Goal: Task Accomplishment & Management: Use online tool/utility

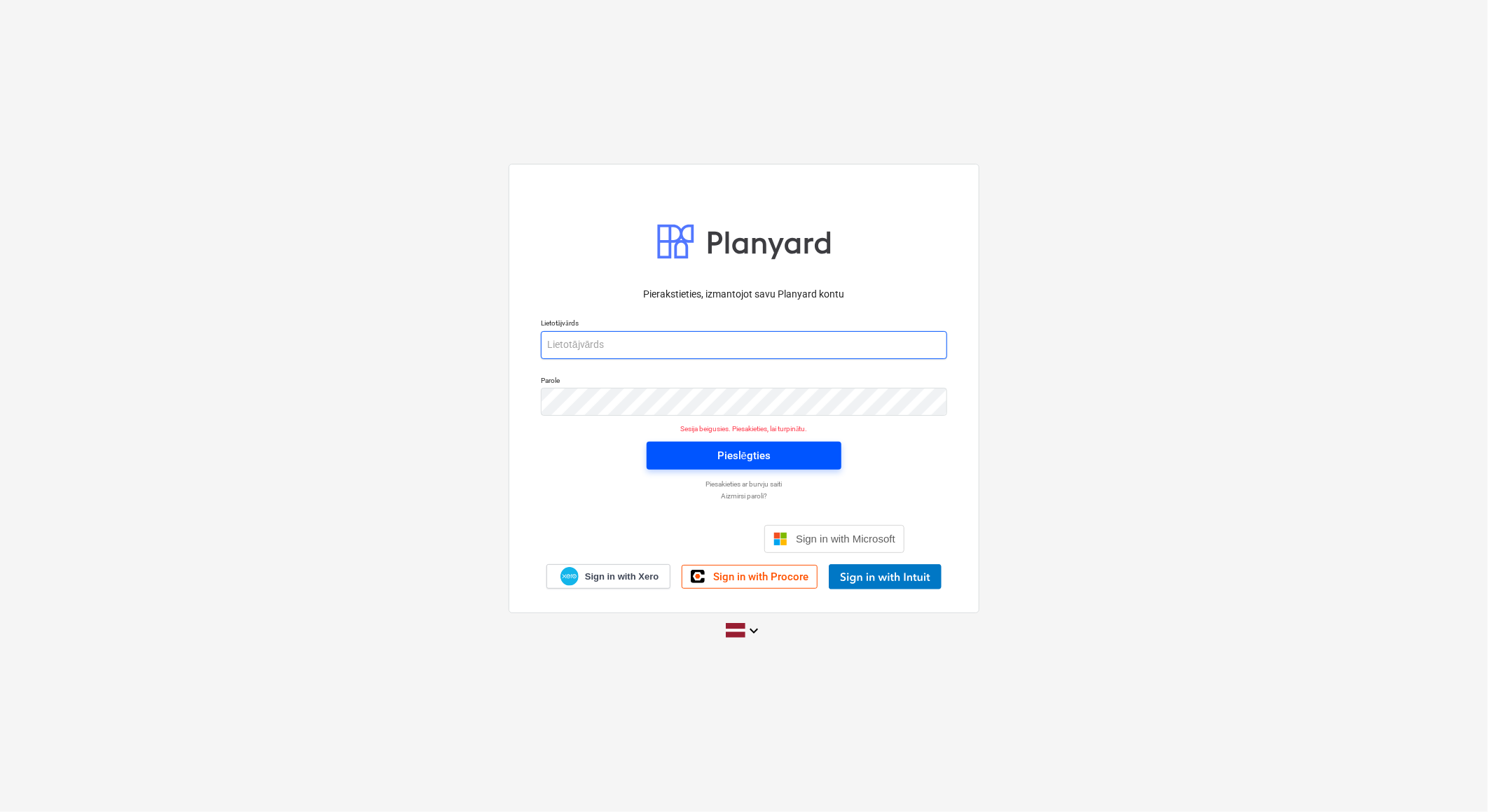
type input "[PERSON_NAME][EMAIL_ADDRESS][DOMAIN_NAME]"
click at [702, 456] on span "Pieslēgties" at bounding box center [744, 456] width 161 height 19
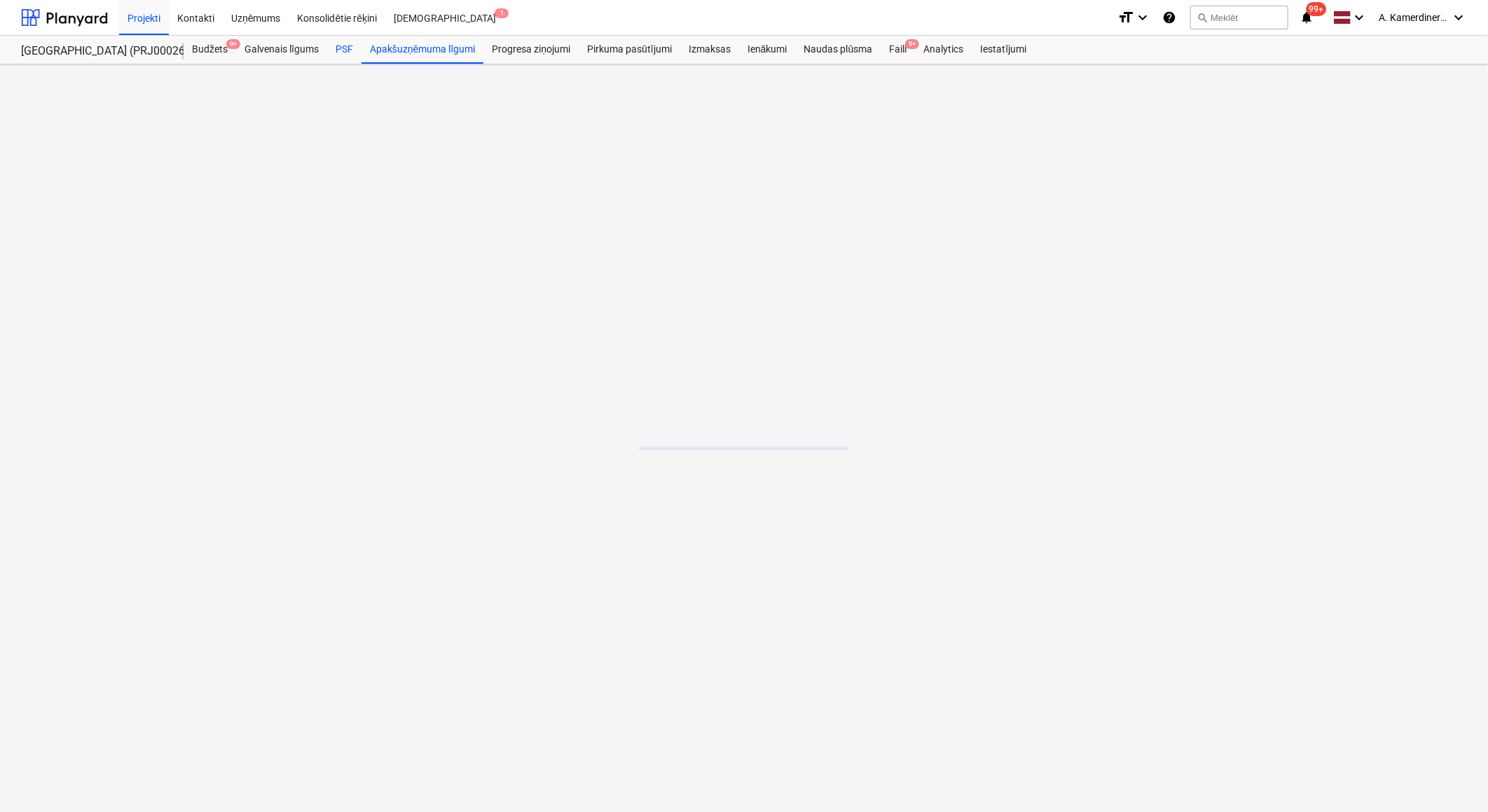
click at [344, 50] on div "PSF" at bounding box center [344, 49] width 34 height 28
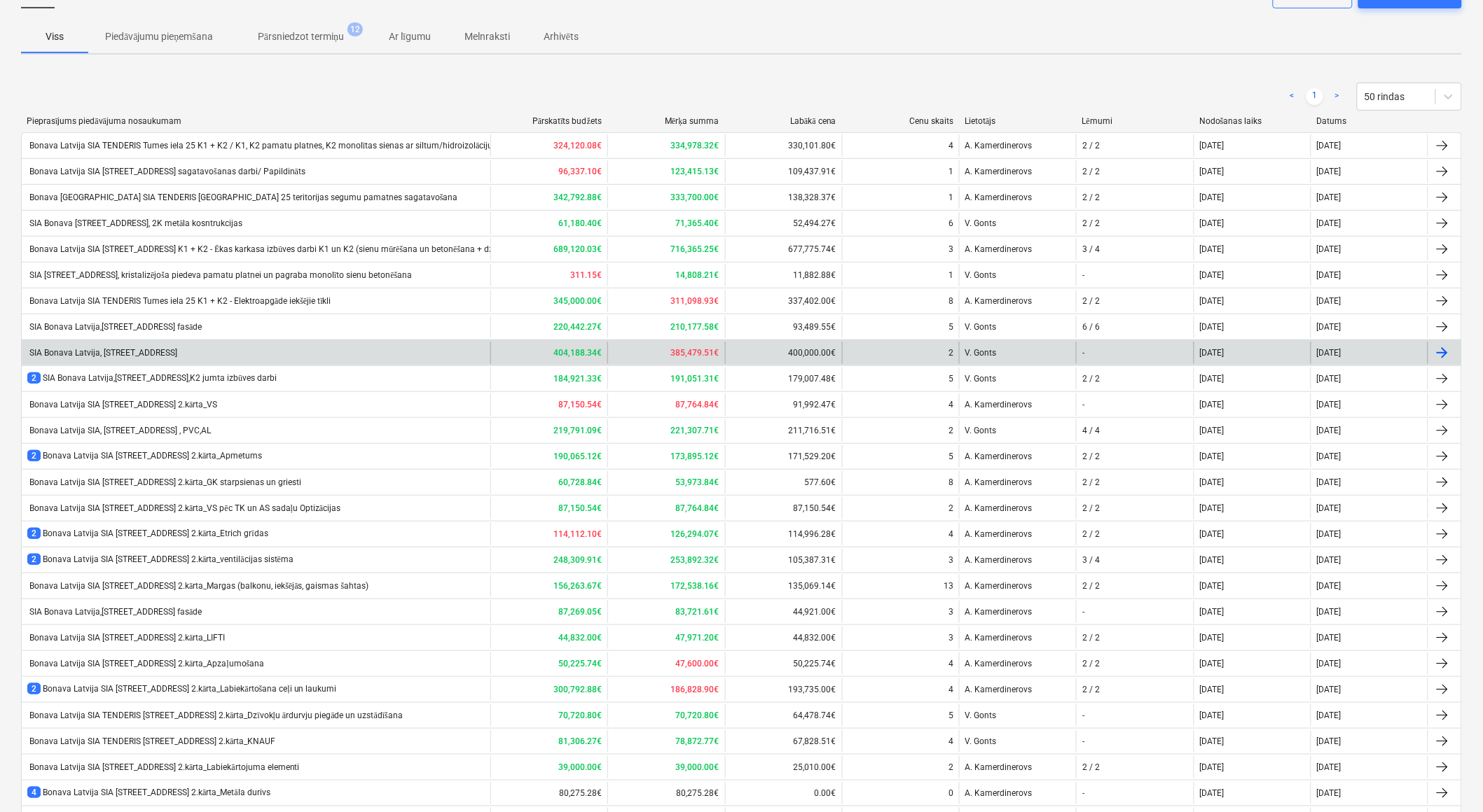
scroll to position [428, 0]
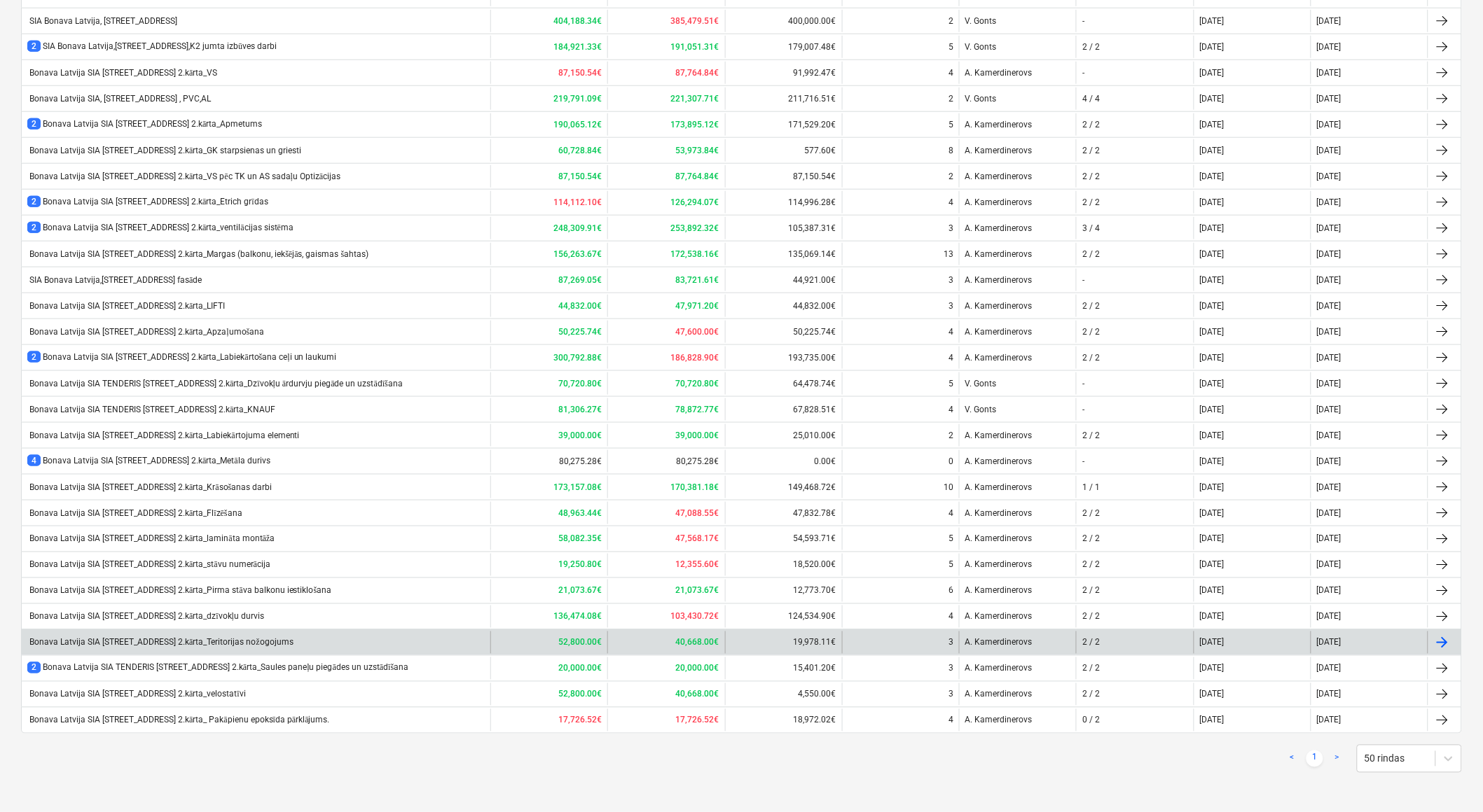
click at [287, 638] on div "Bonava Latvija SIA [STREET_ADDRESS] 2.kārta_Teritorijas nožogojums" at bounding box center [160, 643] width 266 height 11
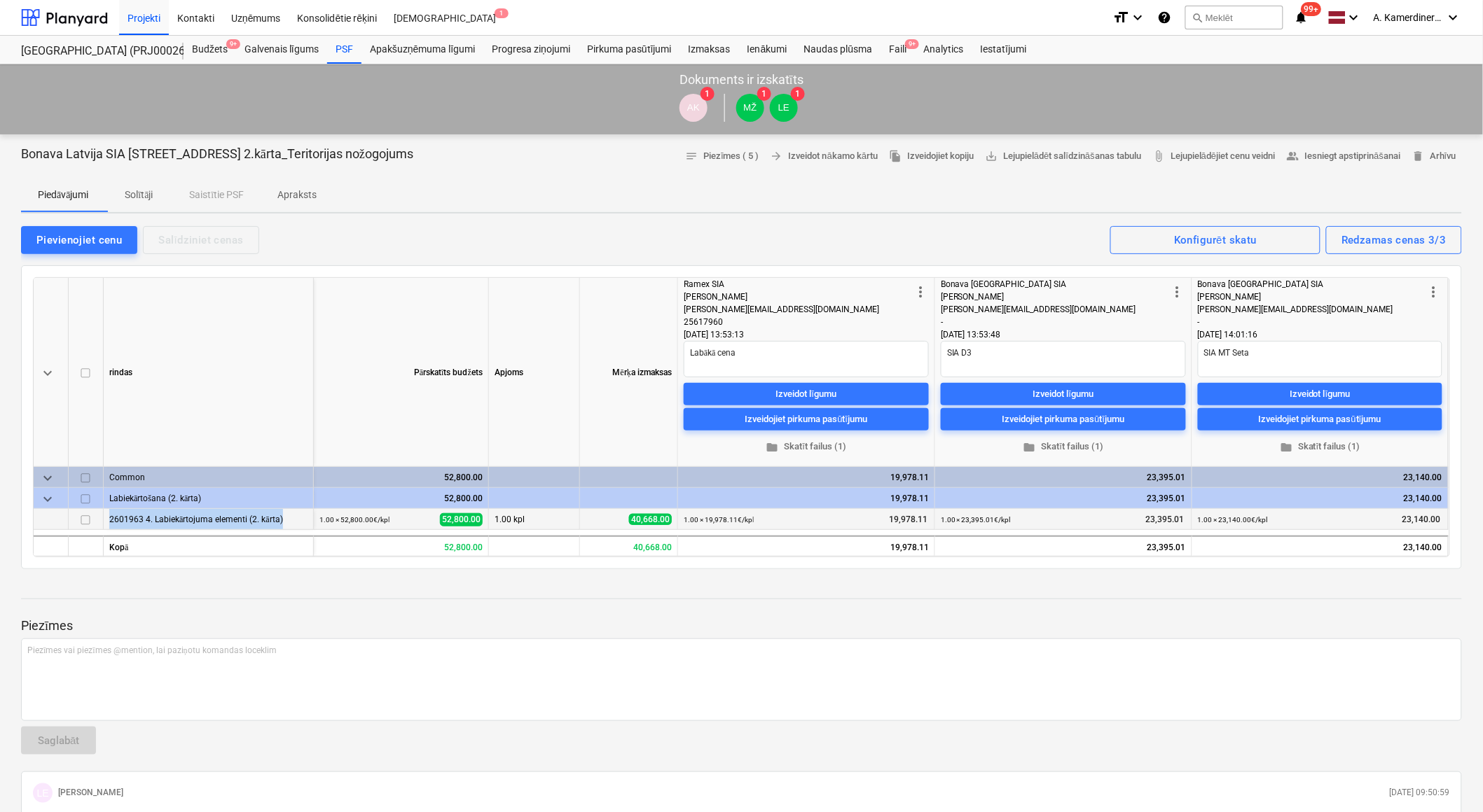
drag, startPoint x: 297, startPoint y: 516, endPoint x: 107, endPoint y: 517, distance: 190.0
click at [107, 517] on div "2601963 4. Labiekārtojuma elementi (2. kārta)" at bounding box center [209, 520] width 210 height 21
type textarea "x"
